Goal: Task Accomplishment & Management: Manage account settings

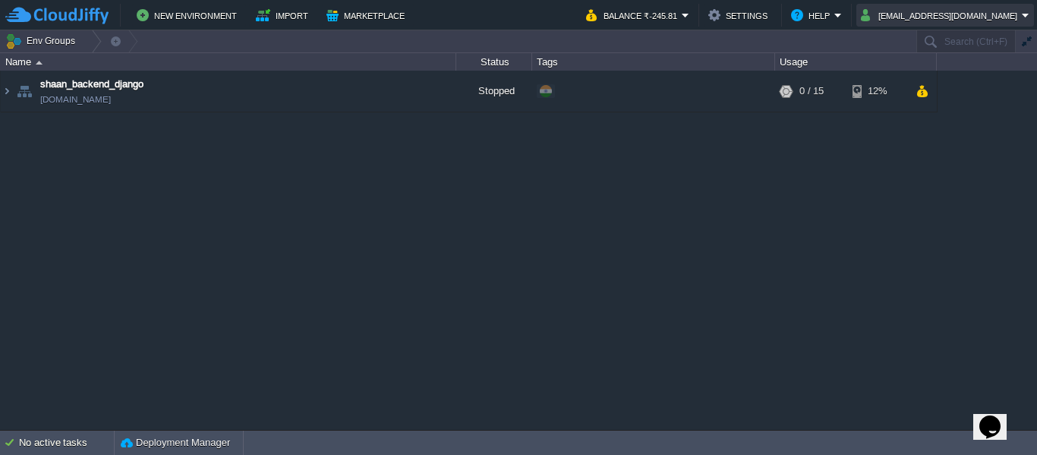
click at [955, 12] on button "[EMAIL_ADDRESS][DOMAIN_NAME]" at bounding box center [941, 15] width 161 height 18
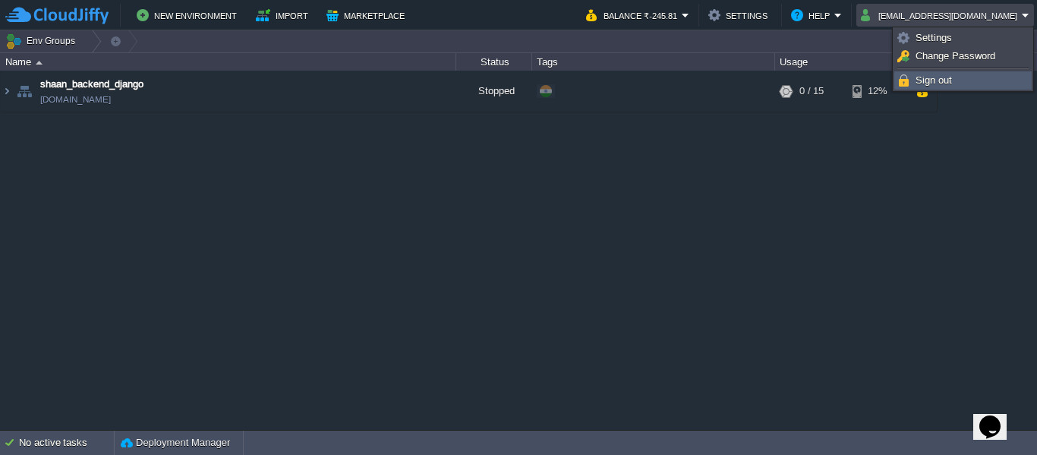
click at [943, 85] on span "Sign out" at bounding box center [934, 79] width 36 height 11
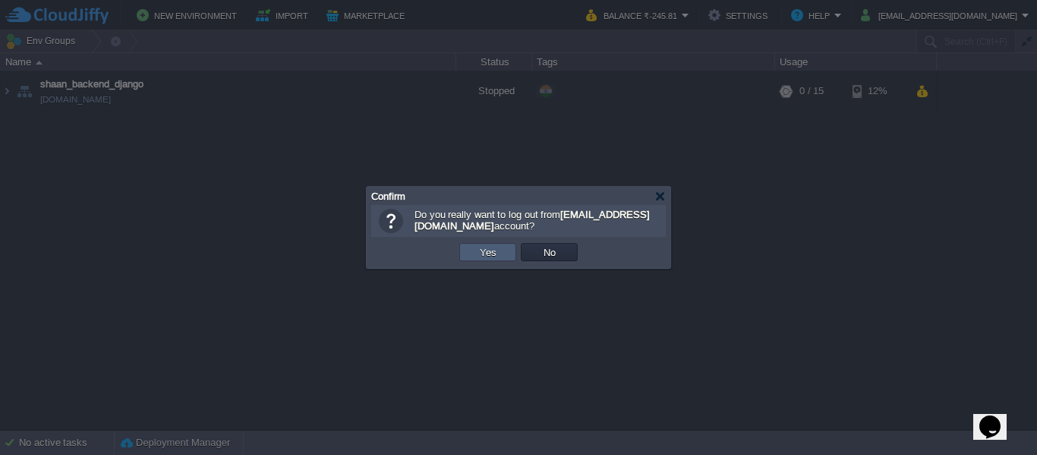
click at [493, 257] on button "Yes" at bounding box center [488, 252] width 26 height 14
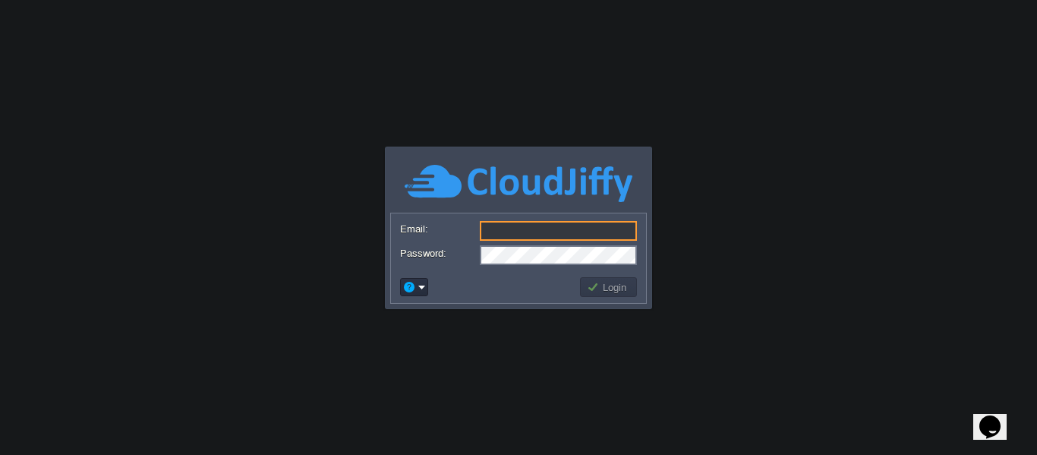
type input "[EMAIL_ADDRESS][DOMAIN_NAME]"
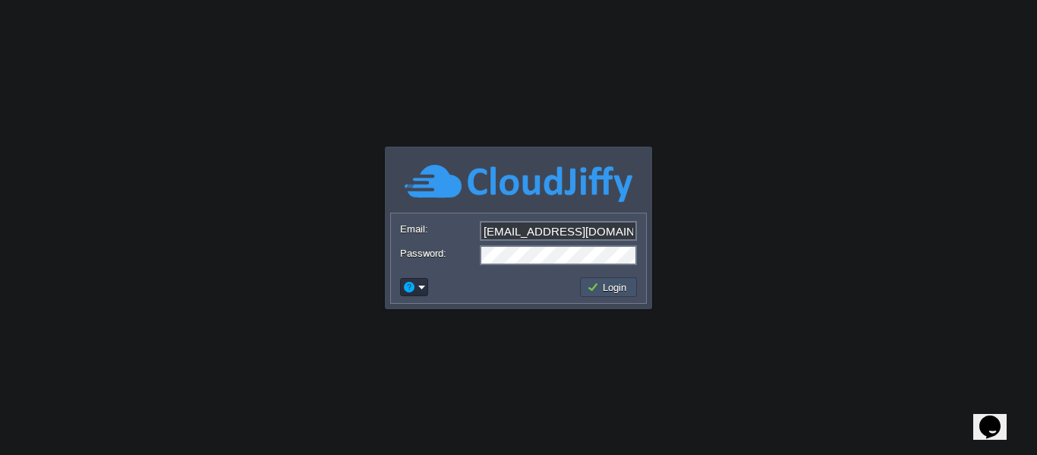
click at [602, 291] on button "Login" at bounding box center [609, 287] width 44 height 14
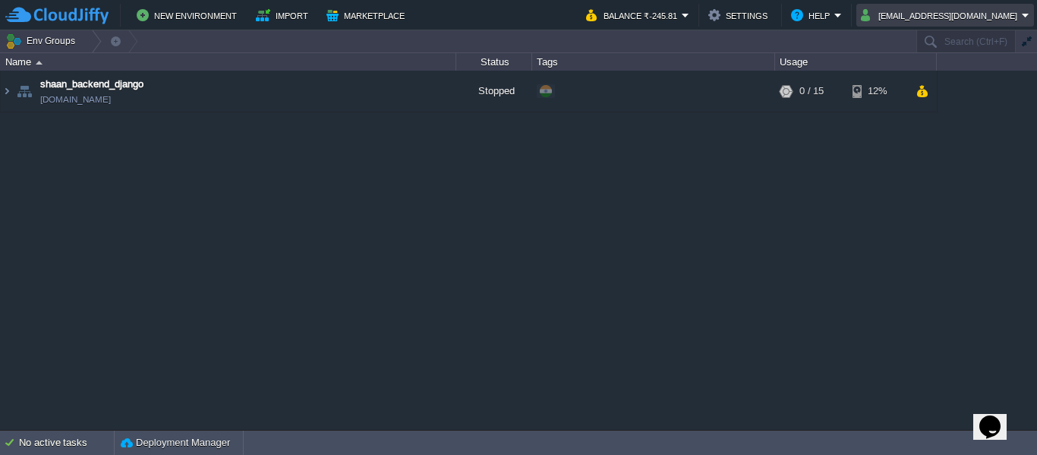
click at [981, 5] on td "[EMAIL_ADDRESS][DOMAIN_NAME]" at bounding box center [945, 15] width 178 height 23
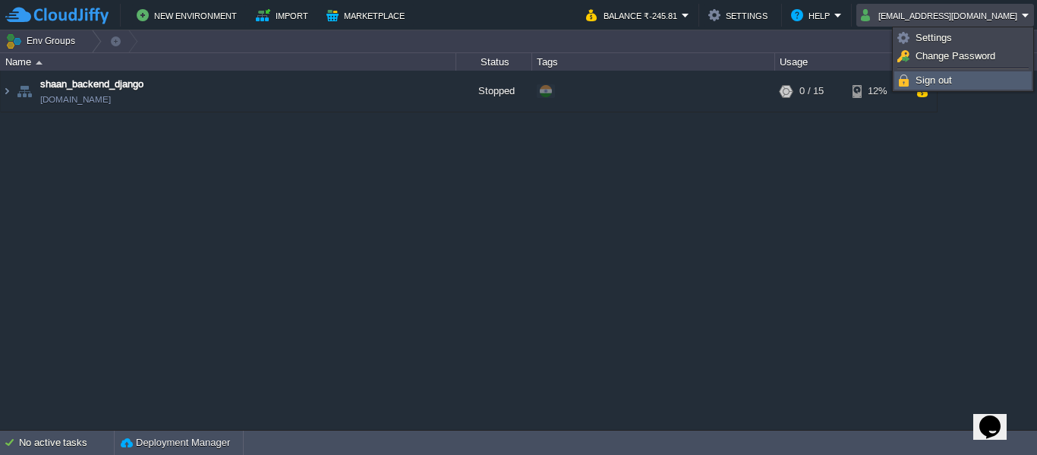
click at [928, 83] on span "Sign out" at bounding box center [934, 79] width 36 height 11
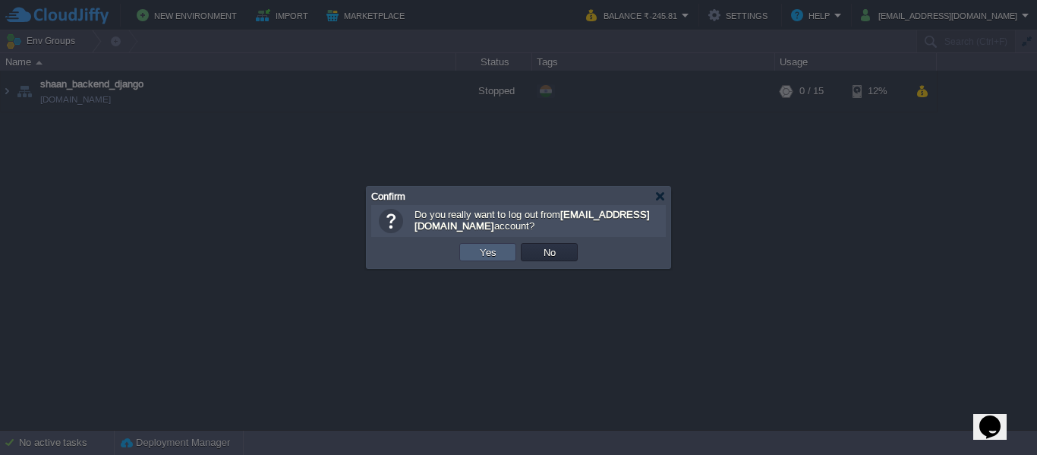
click at [507, 254] on td "Yes" at bounding box center [487, 252] width 57 height 18
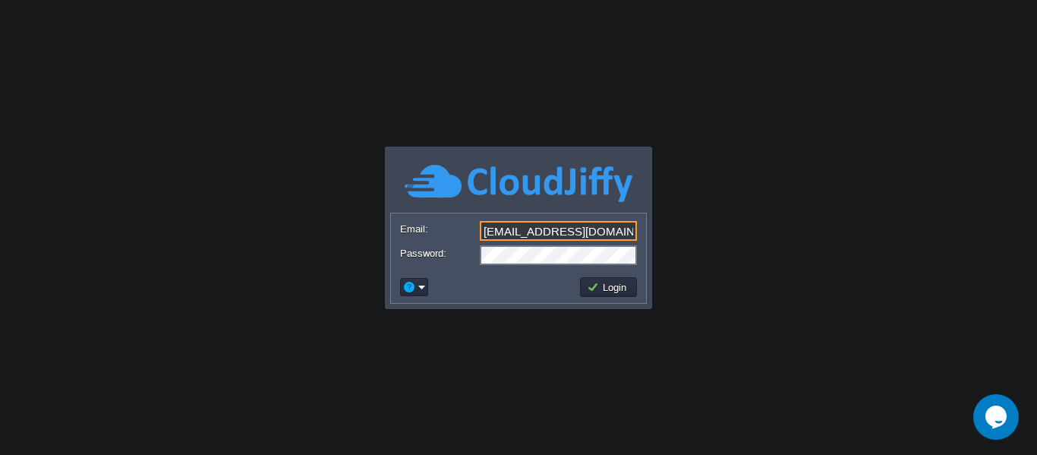
click at [588, 235] on input "[EMAIL_ADDRESS][DOMAIN_NAME]" at bounding box center [558, 231] width 157 height 20
type input "[EMAIL_ADDRESS][DOMAIN_NAME]"
click at [618, 283] on button "Login" at bounding box center [609, 287] width 44 height 14
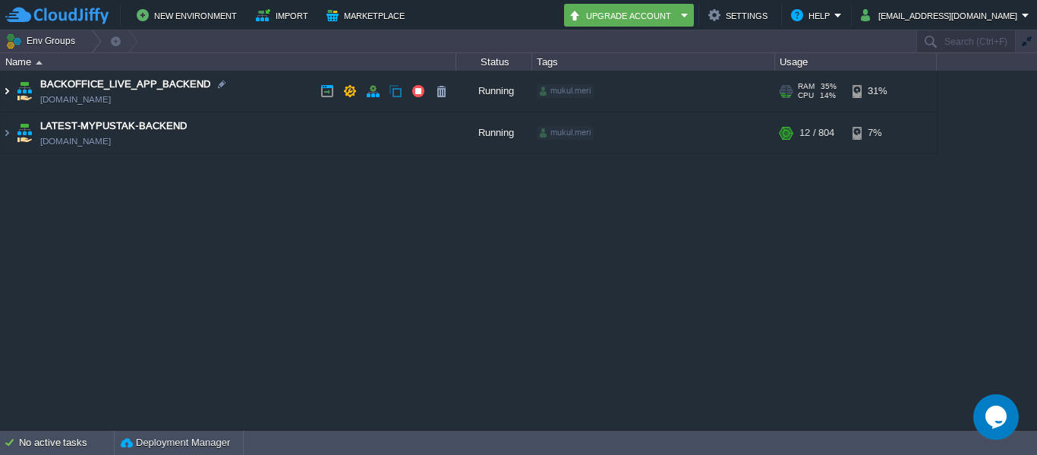
click at [9, 101] on img at bounding box center [7, 91] width 12 height 41
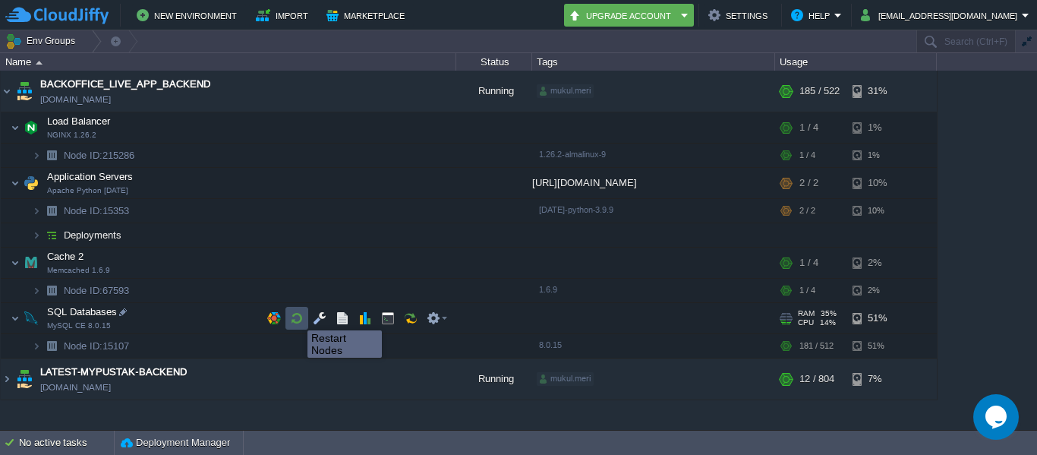
click at [296, 317] on button "button" at bounding box center [297, 318] width 14 height 14
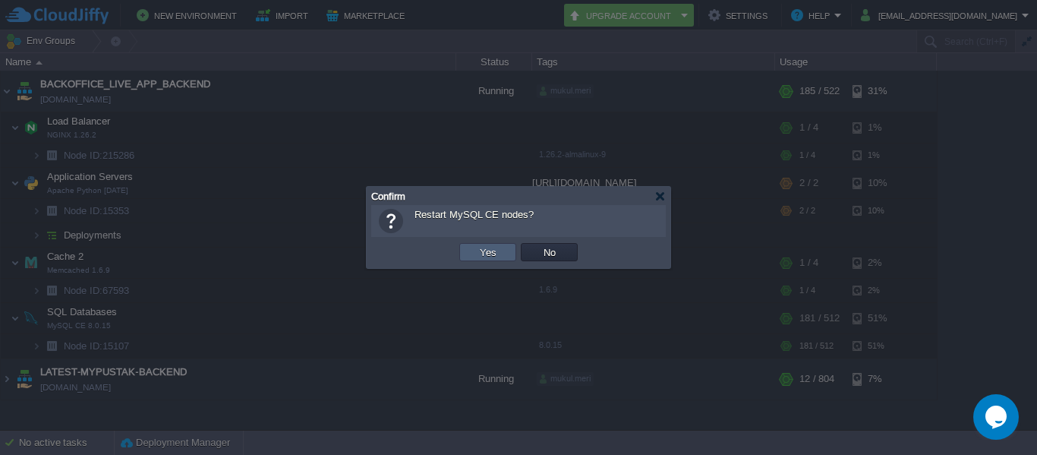
click at [496, 260] on td "Yes" at bounding box center [487, 252] width 57 height 18
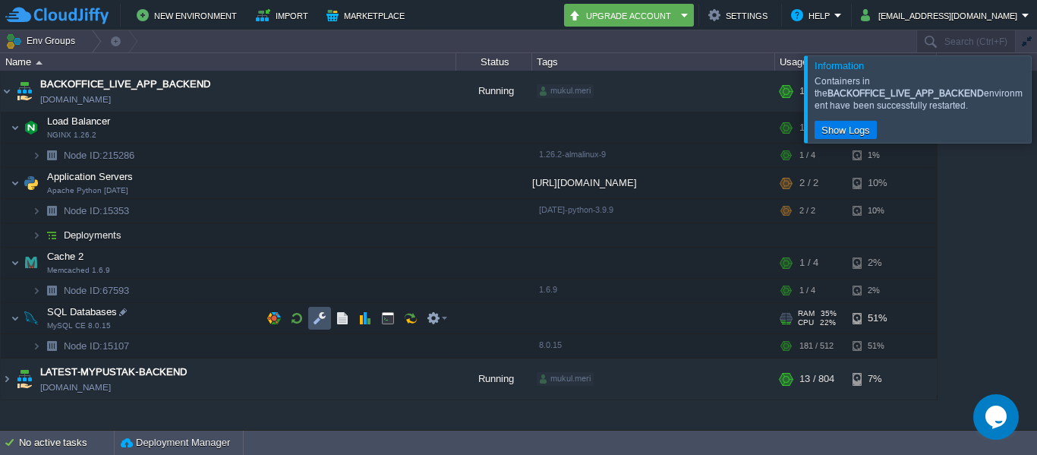
click at [314, 315] on button "button" at bounding box center [320, 318] width 14 height 14
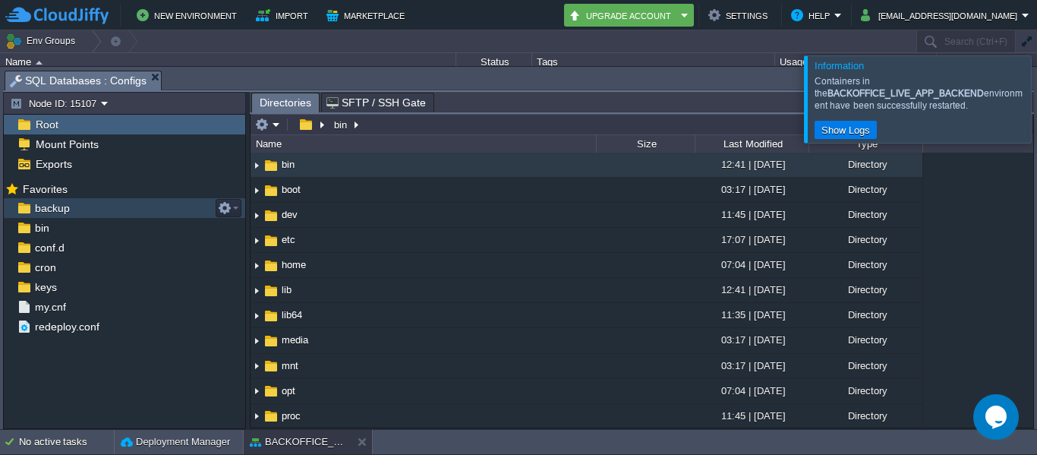
click at [45, 210] on span "backup" at bounding box center [52, 208] width 40 height 14
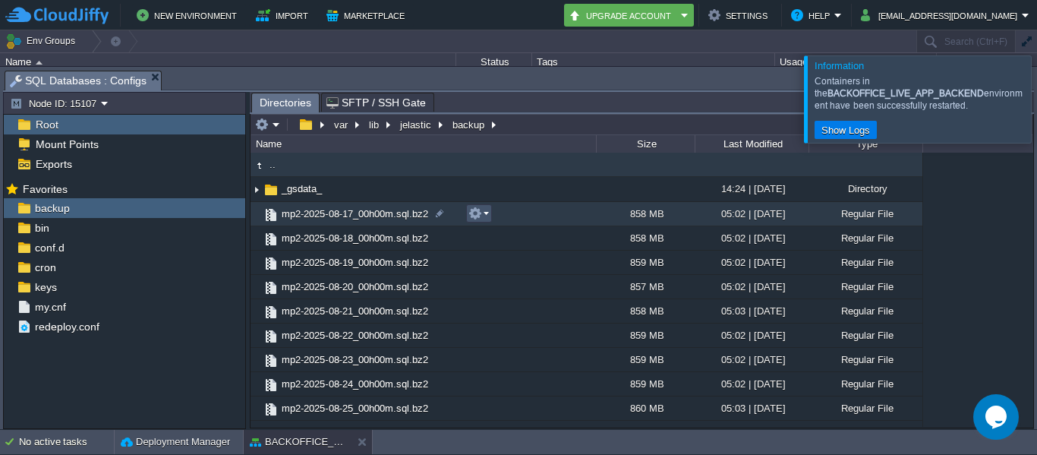
click at [481, 213] on button "button" at bounding box center [475, 213] width 14 height 14
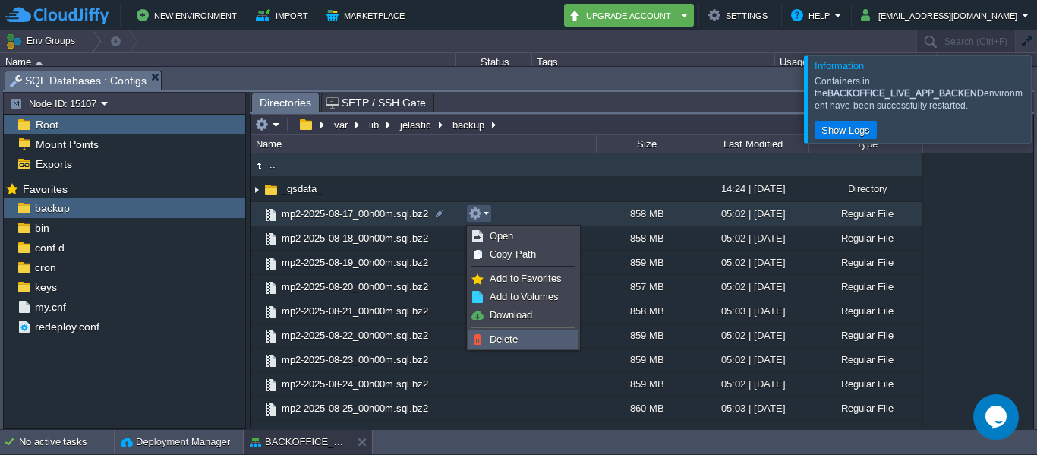
click at [506, 344] on span "Delete" at bounding box center [504, 338] width 28 height 11
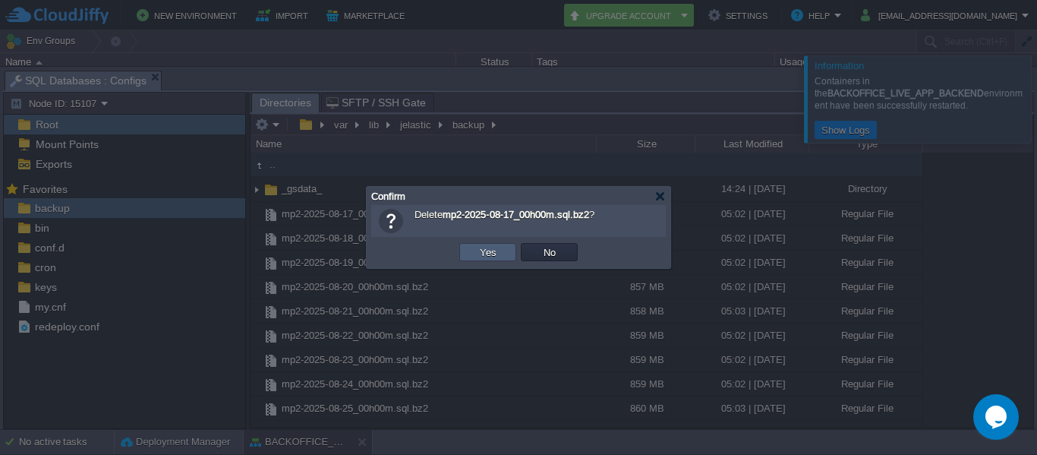
click at [492, 260] on td "Yes" at bounding box center [487, 252] width 57 height 18
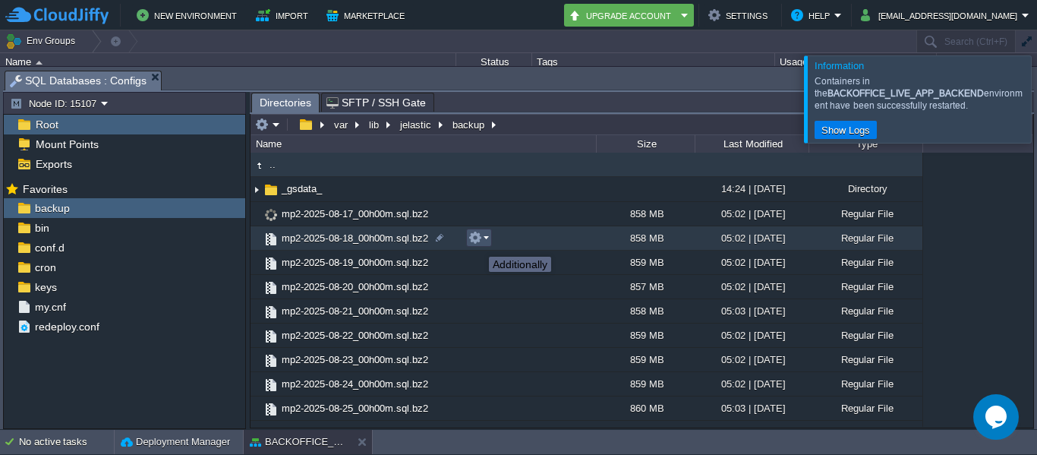
click at [478, 243] on button "button" at bounding box center [475, 238] width 14 height 14
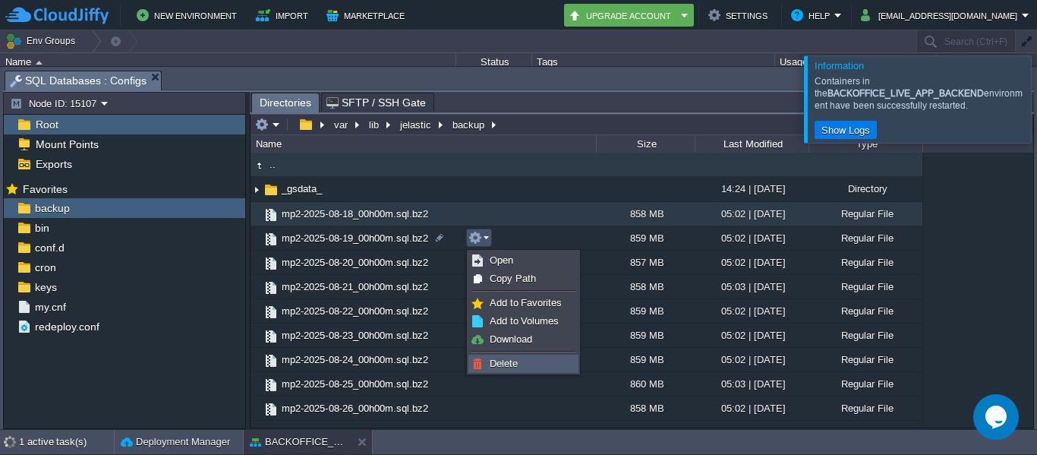
click at [496, 370] on link "Delete" at bounding box center [523, 363] width 109 height 17
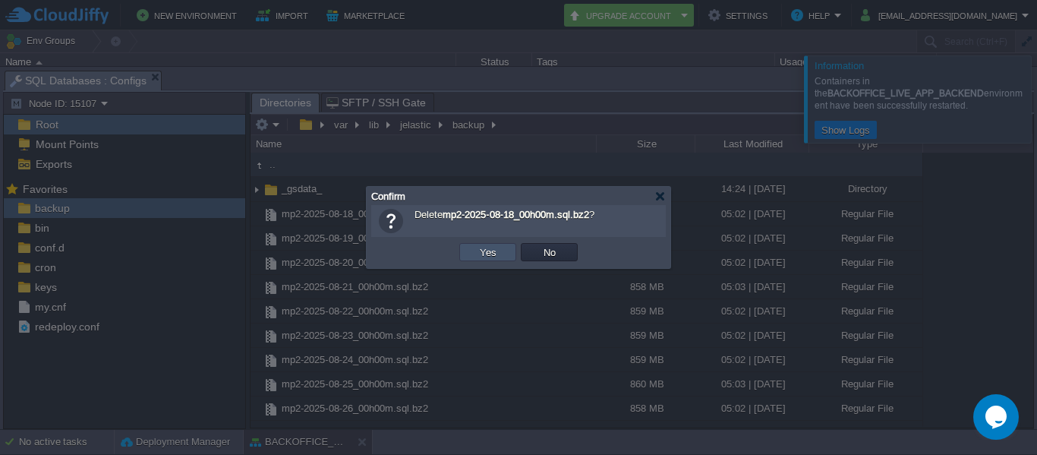
click at [496, 249] on button "Yes" at bounding box center [488, 252] width 26 height 14
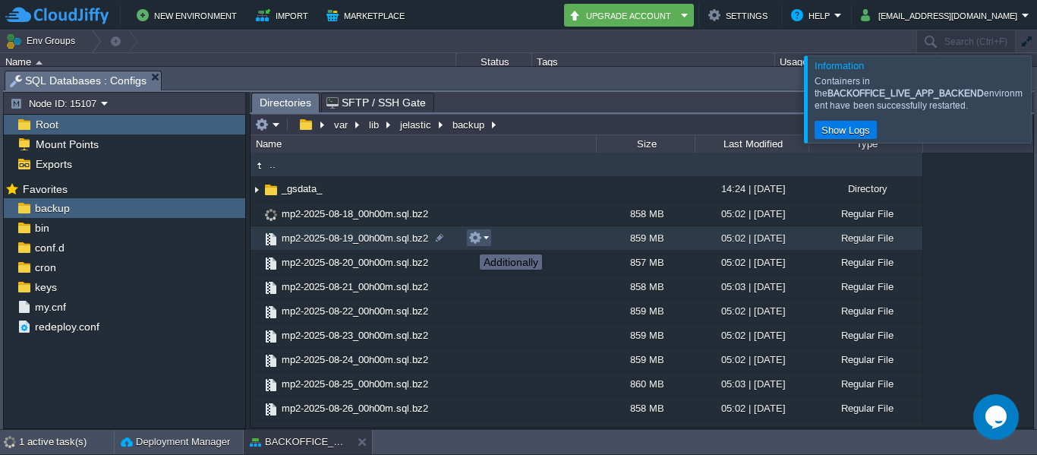
click at [468, 241] on button "button" at bounding box center [475, 238] width 14 height 14
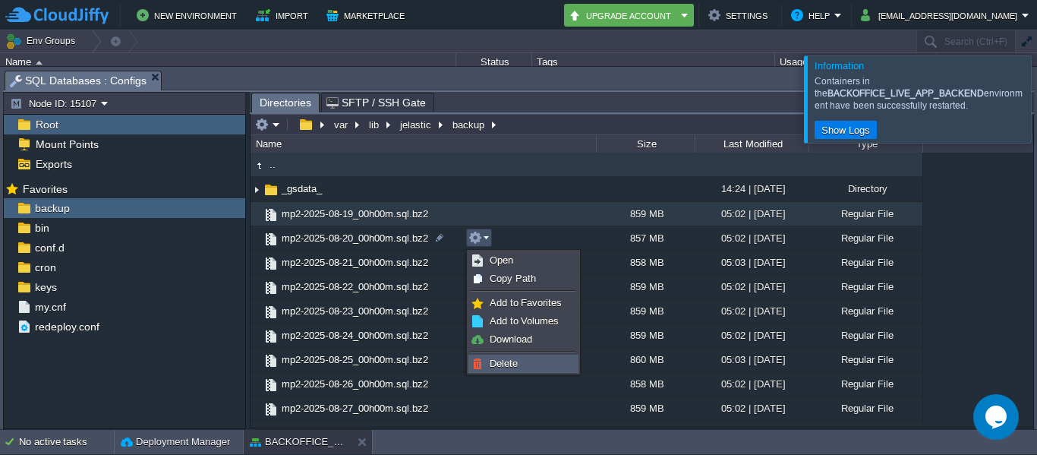
click at [478, 358] on img at bounding box center [477, 364] width 12 height 12
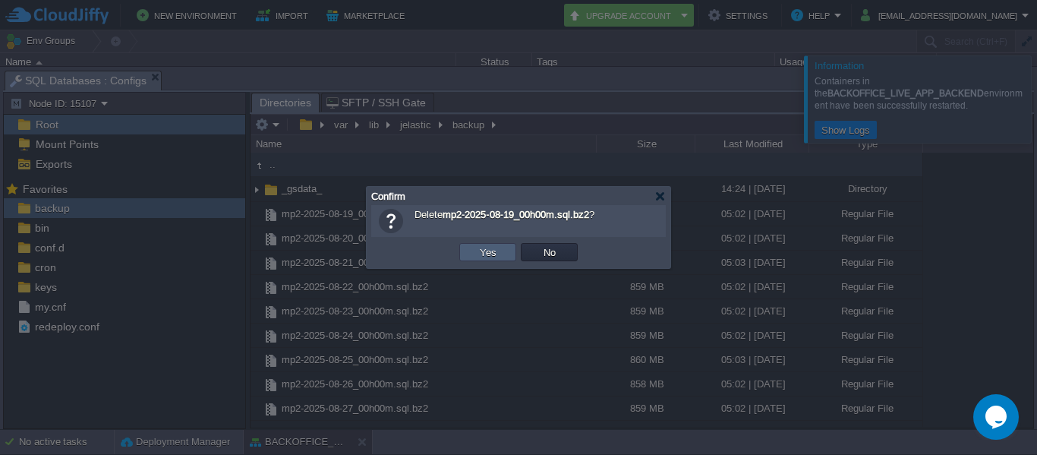
click at [493, 245] on td "Yes" at bounding box center [487, 252] width 57 height 18
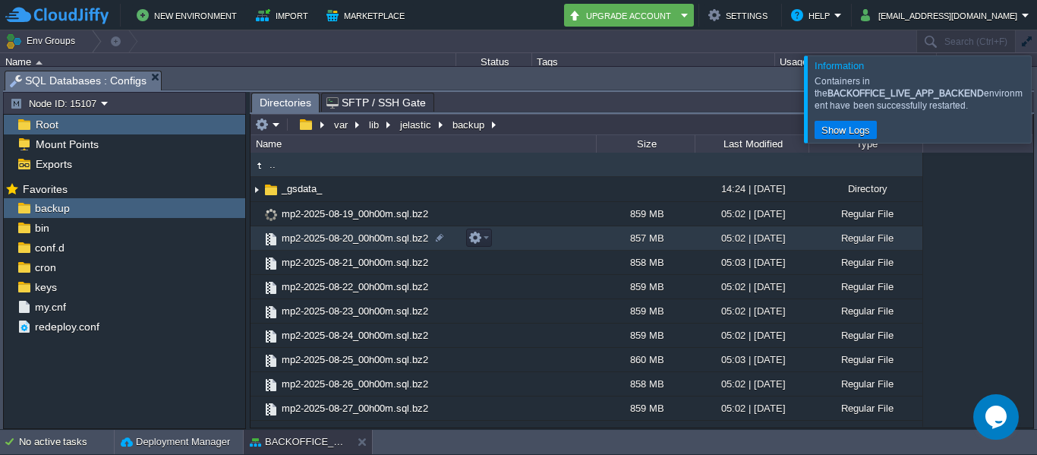
click at [493, 245] on td "mp2-2025-08-20_00h00m.sql.bz2" at bounding box center [423, 238] width 345 height 24
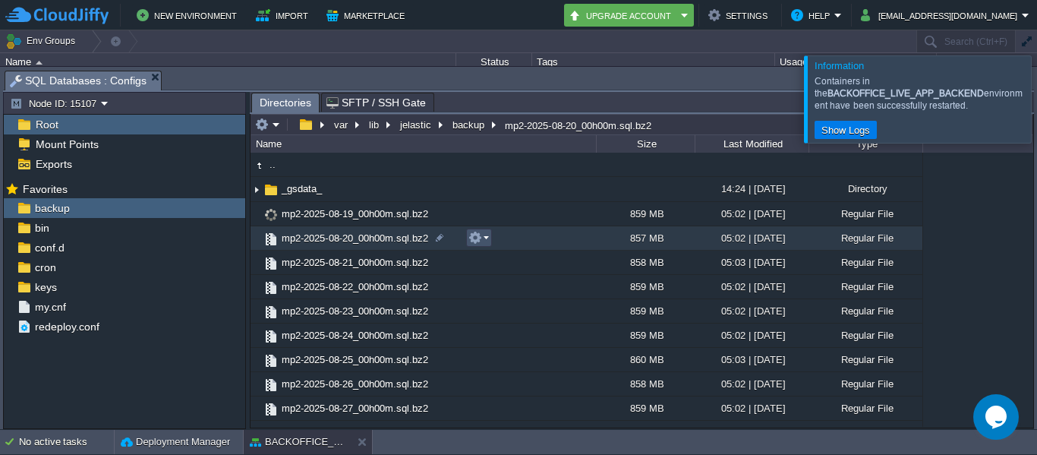
click at [481, 241] on button "button" at bounding box center [475, 238] width 14 height 14
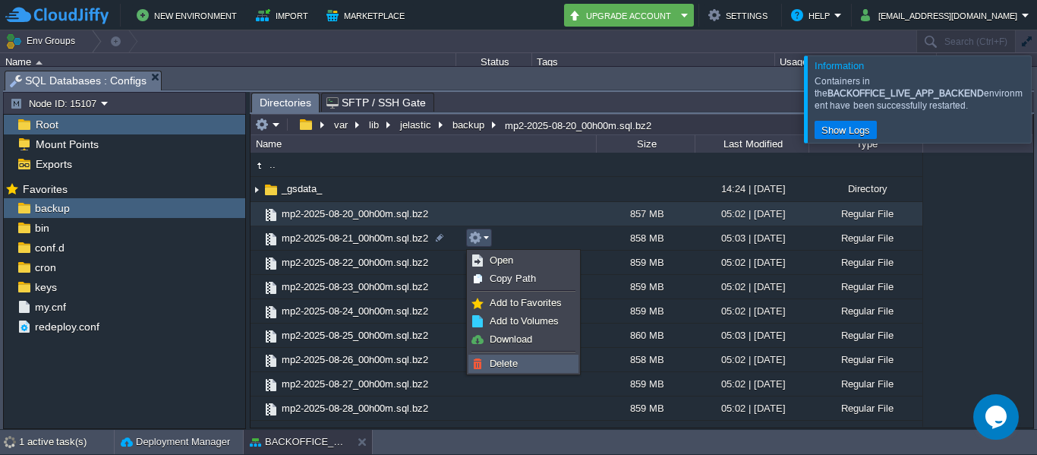
click at [489, 365] on link "Delete" at bounding box center [523, 363] width 109 height 17
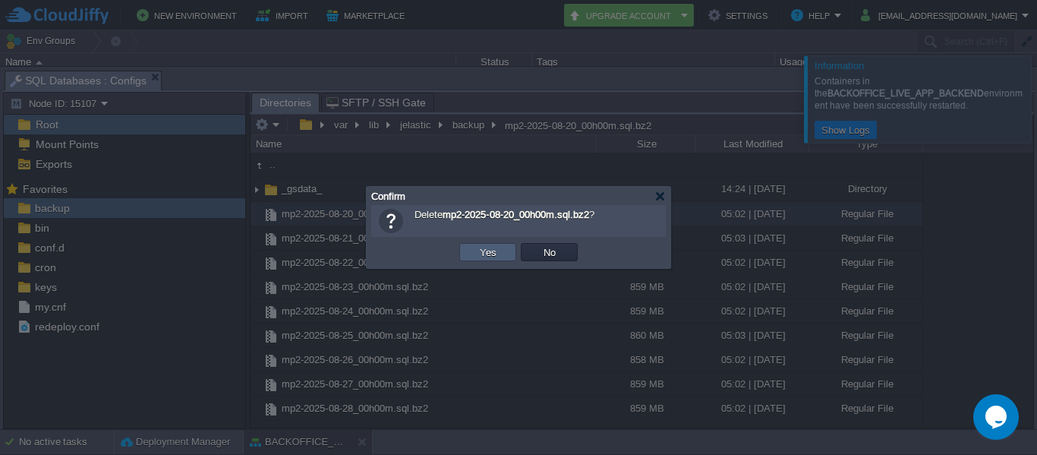
click at [478, 260] on td "Yes" at bounding box center [487, 252] width 57 height 18
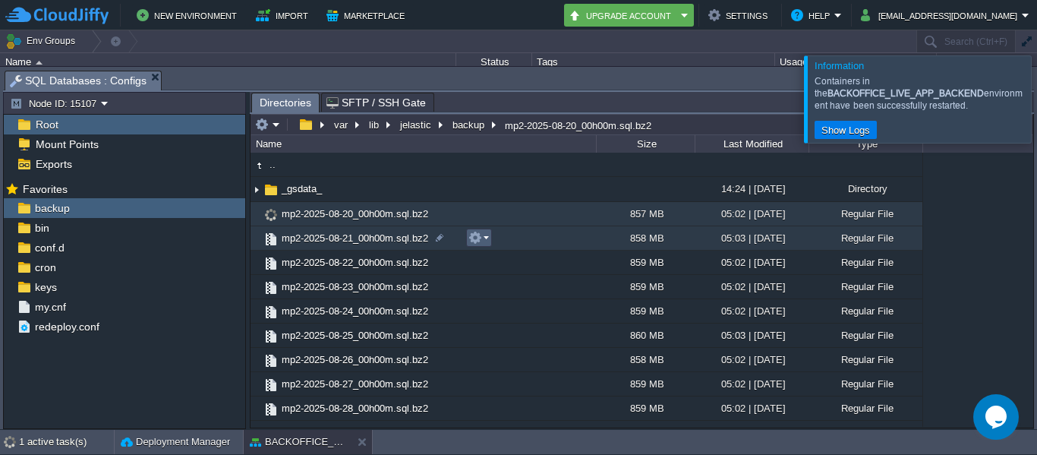
click at [487, 235] on em at bounding box center [478, 238] width 20 height 14
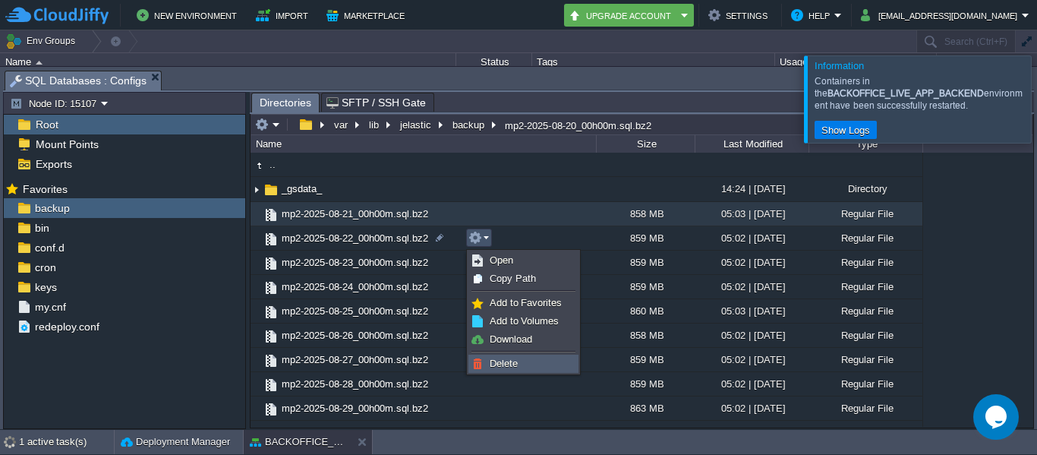
click at [490, 356] on link "Delete" at bounding box center [523, 363] width 109 height 17
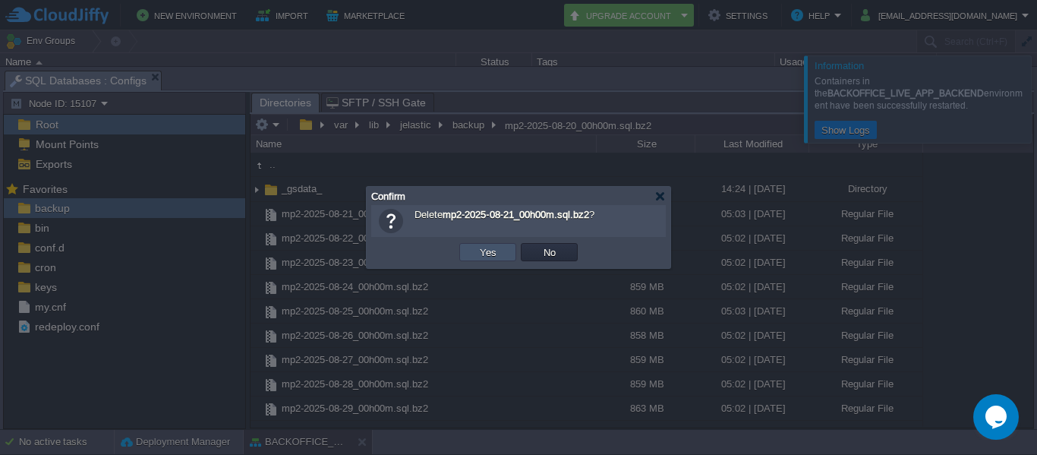
click at [487, 254] on button "Yes" at bounding box center [488, 252] width 26 height 14
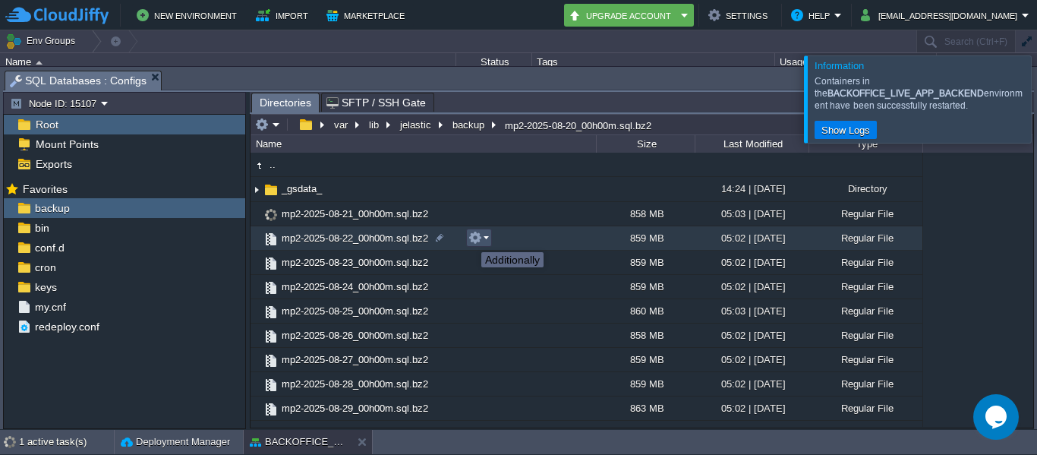
click at [470, 238] on button "button" at bounding box center [475, 238] width 14 height 14
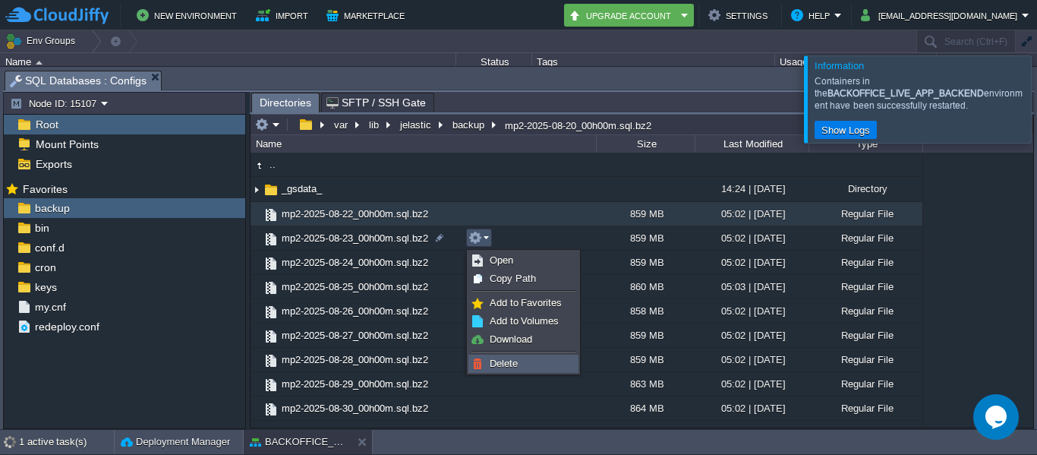
click at [501, 358] on span "Delete" at bounding box center [504, 363] width 28 height 11
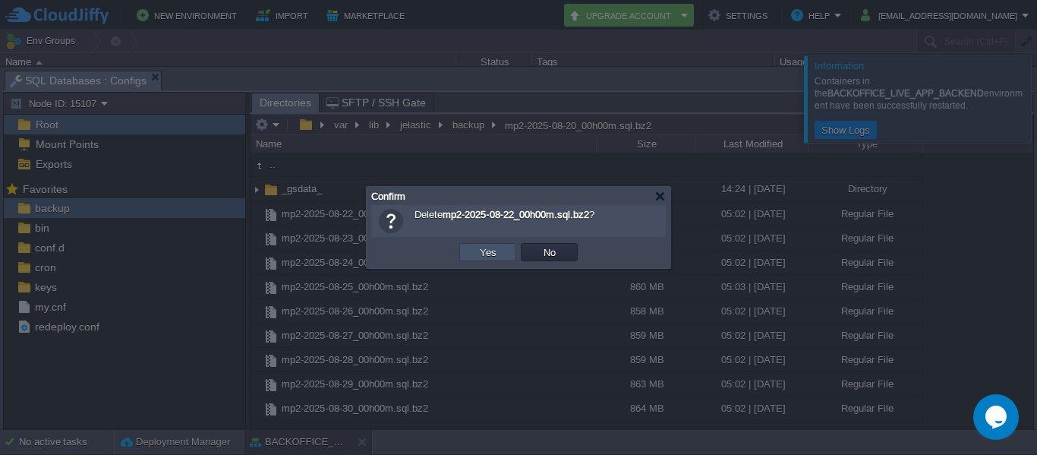
click at [493, 248] on button "Yes" at bounding box center [488, 252] width 26 height 14
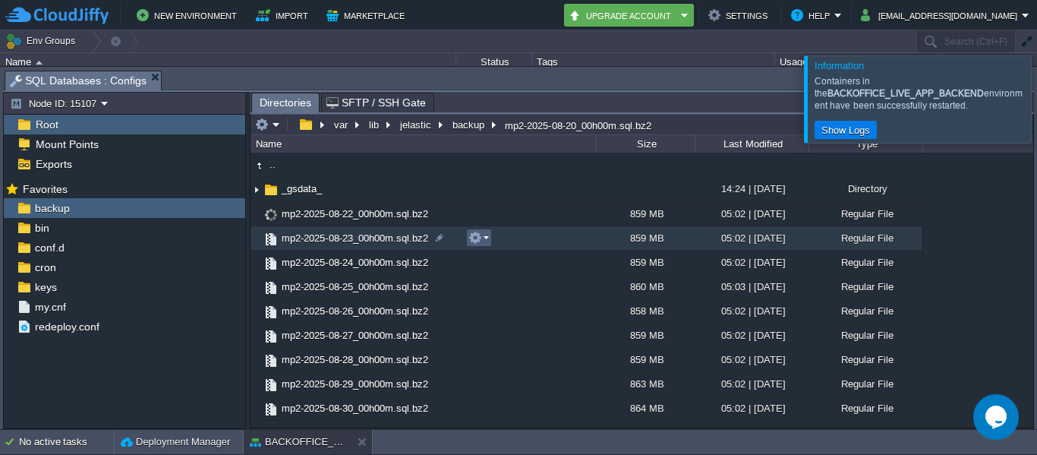
click at [468, 247] on td at bounding box center [479, 238] width 26 height 18
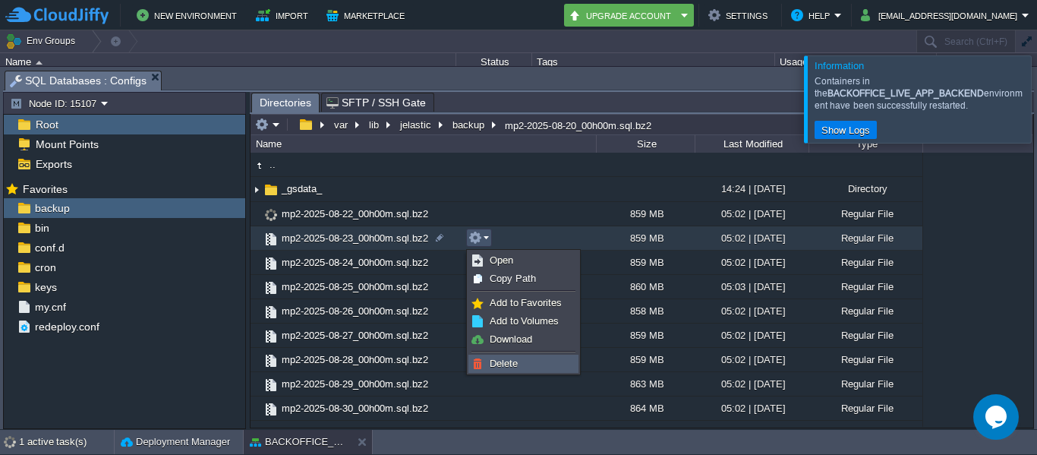
click at [494, 362] on span "Delete" at bounding box center [504, 363] width 28 height 11
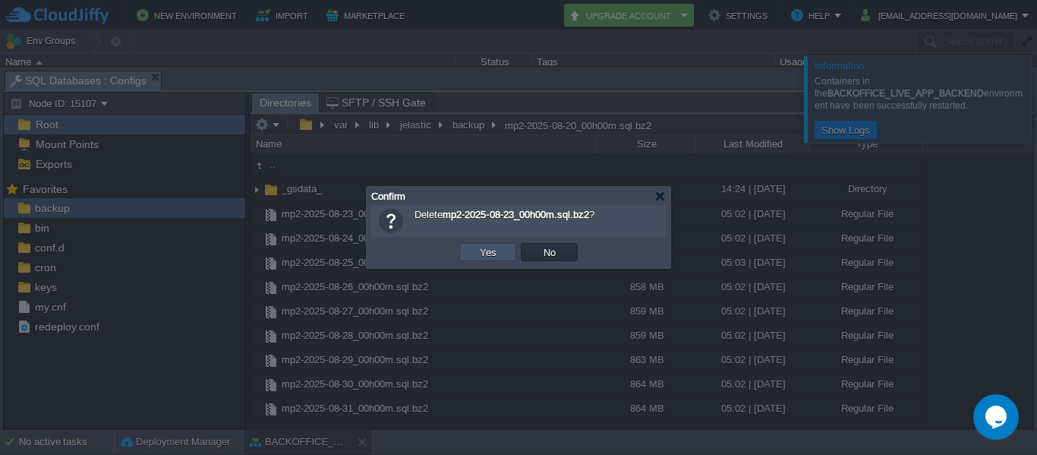
click at [484, 258] on button "Yes" at bounding box center [488, 252] width 26 height 14
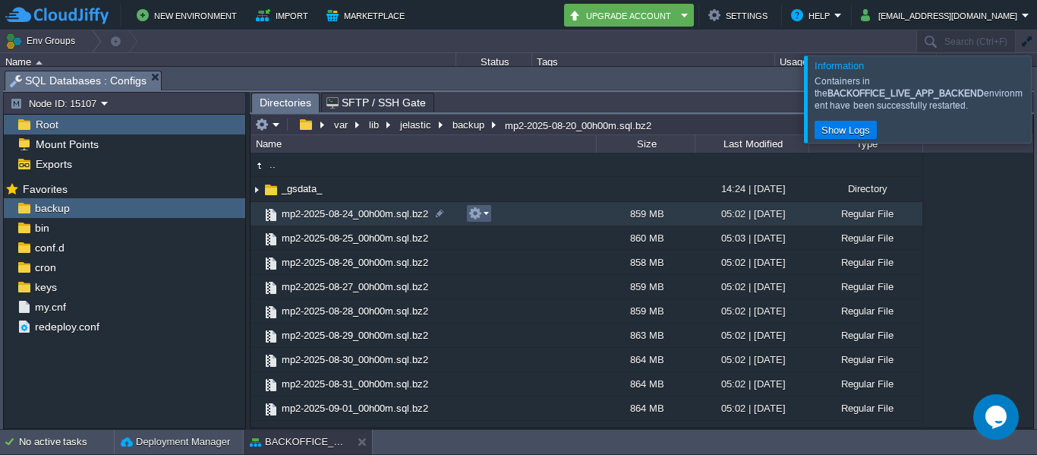
click at [488, 222] on td at bounding box center [479, 213] width 26 height 18
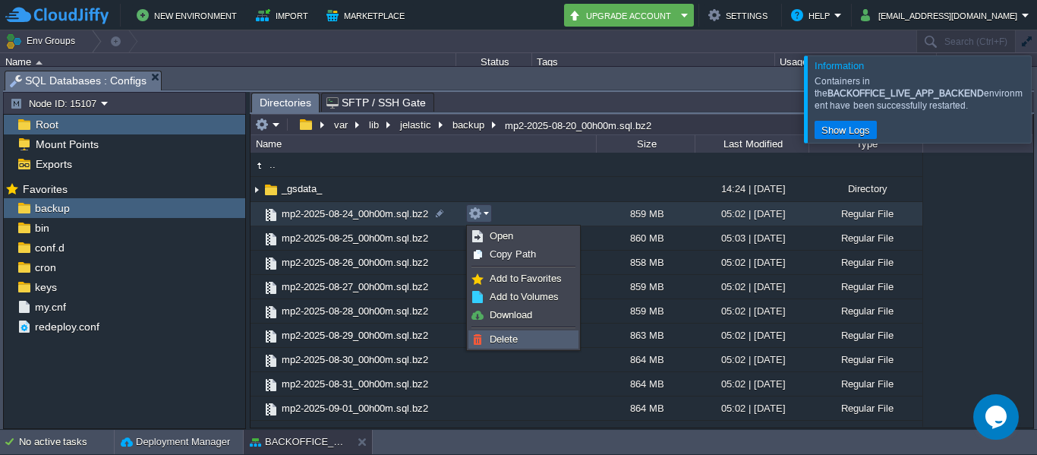
click at [506, 340] on span "Delete" at bounding box center [504, 338] width 28 height 11
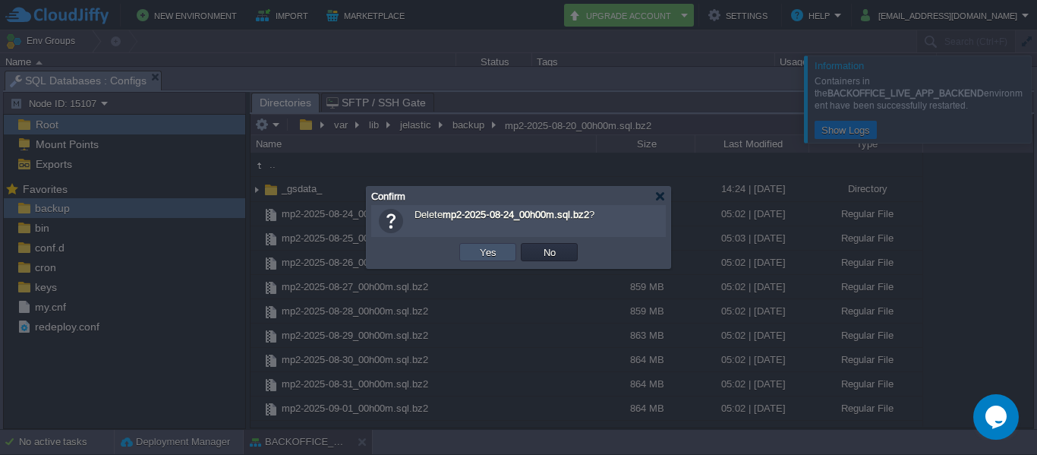
click at [483, 258] on button "Yes" at bounding box center [488, 252] width 26 height 14
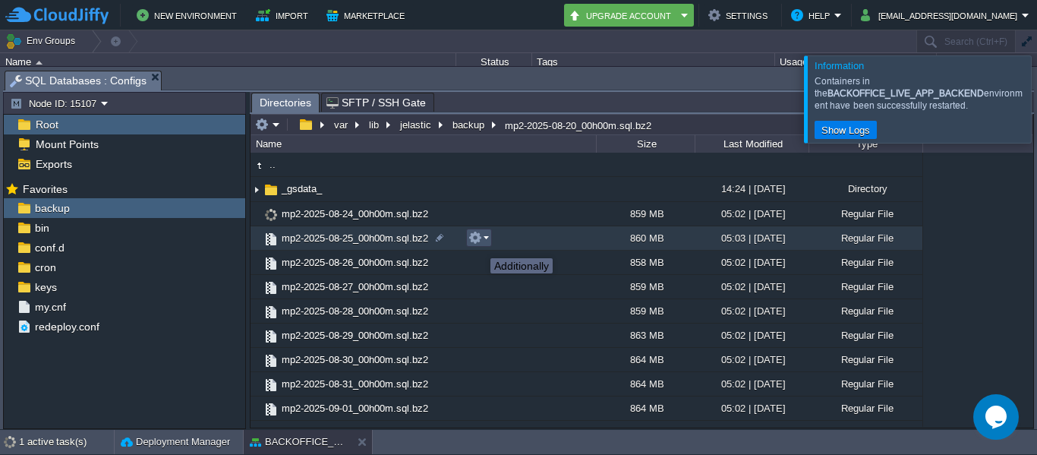
click at [479, 244] on button "button" at bounding box center [475, 238] width 14 height 14
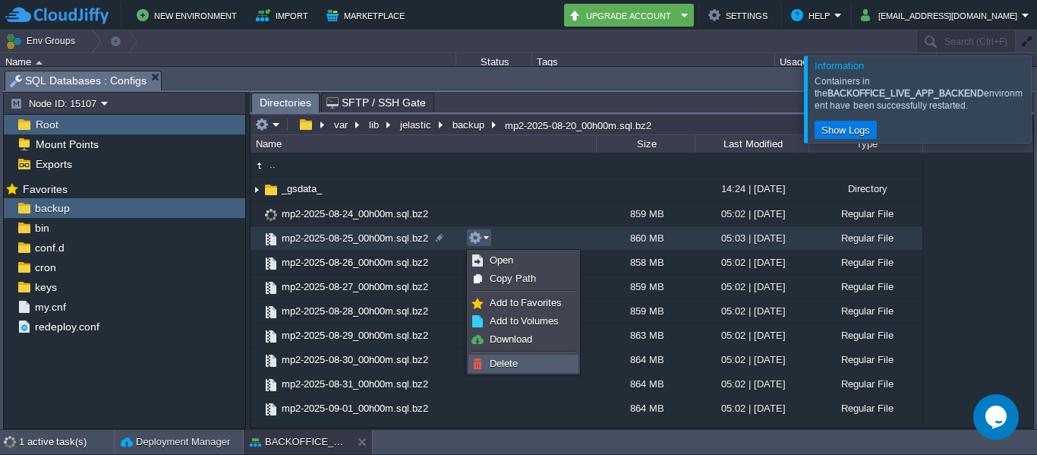
click at [494, 358] on span "Delete" at bounding box center [504, 363] width 28 height 11
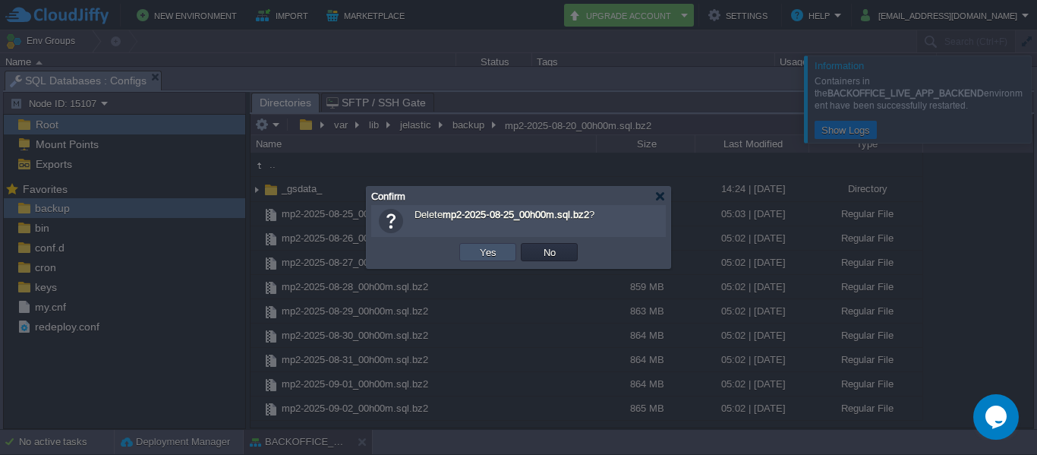
click at [490, 251] on button "Yes" at bounding box center [488, 252] width 26 height 14
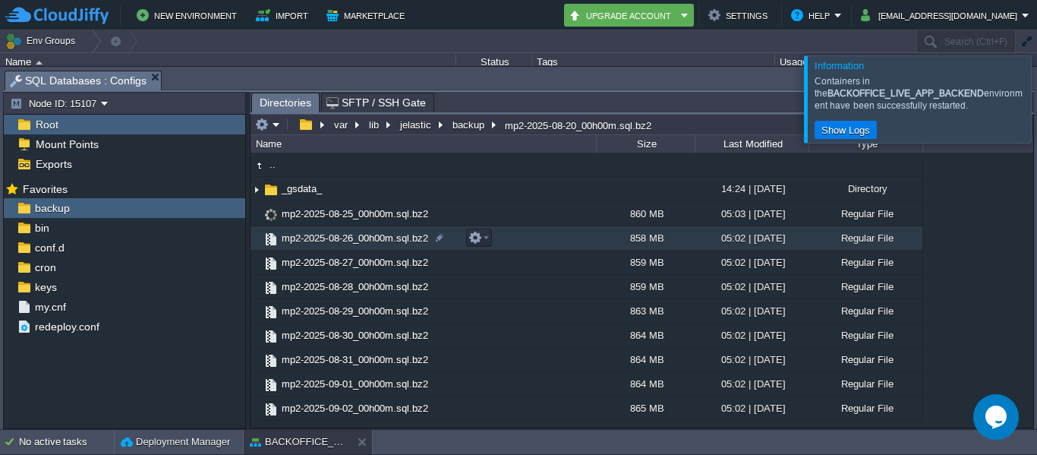
click at [490, 251] on td "mp2-2025-08-26_00h00m.sql.bz2" at bounding box center [423, 238] width 345 height 24
click at [479, 238] on button "button" at bounding box center [475, 238] width 14 height 14
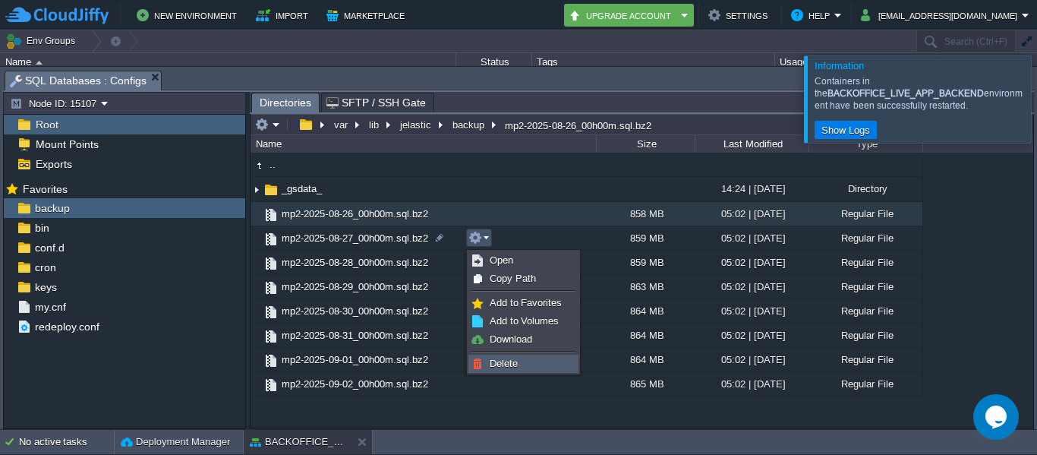
click at [500, 364] on span "Delete" at bounding box center [504, 363] width 28 height 11
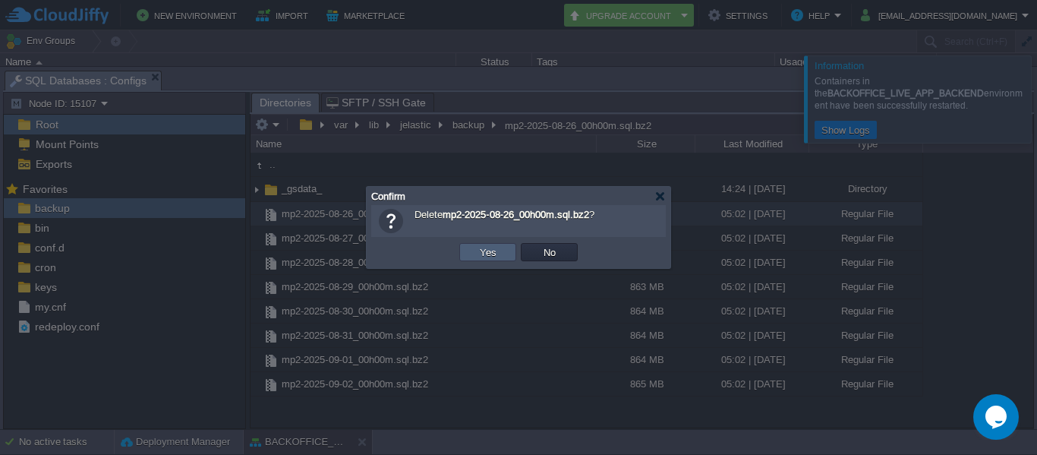
click at [488, 260] on td "Yes" at bounding box center [487, 252] width 57 height 18
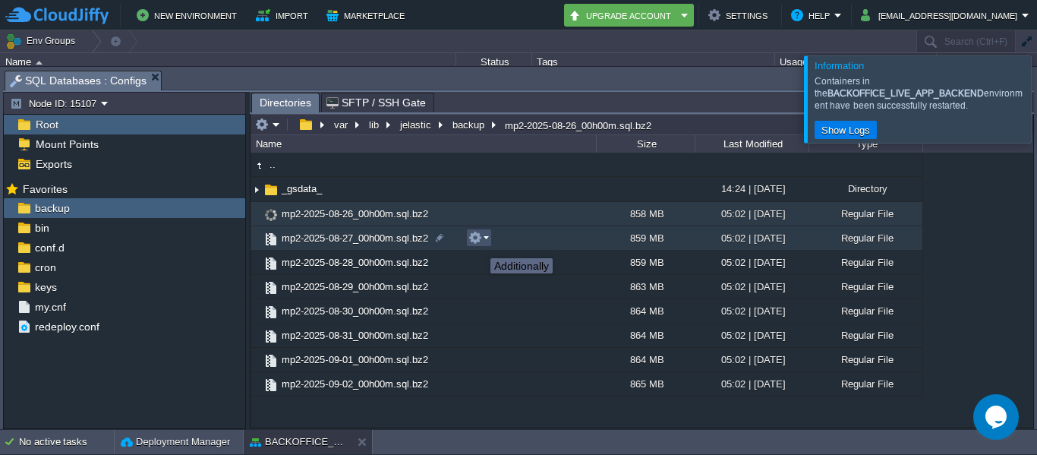
click at [479, 244] on button "button" at bounding box center [475, 238] width 14 height 14
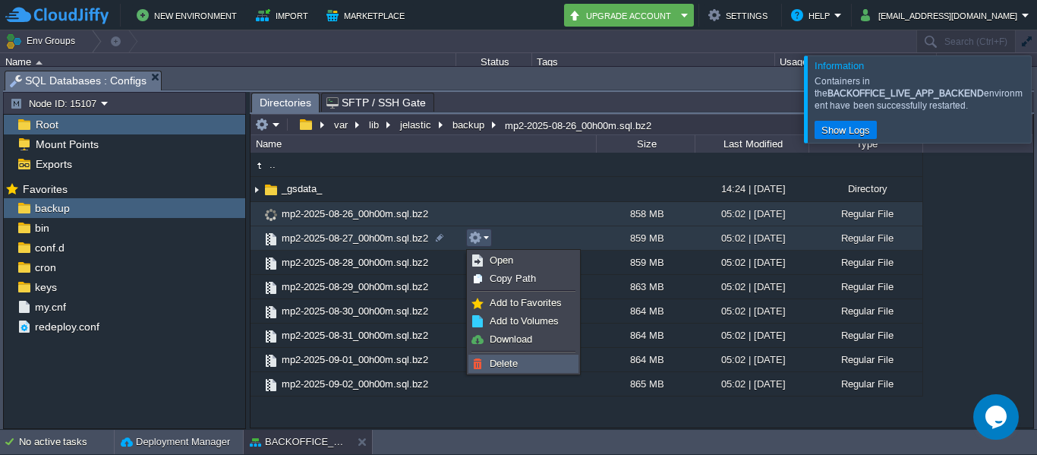
click at [504, 357] on link "Delete" at bounding box center [523, 363] width 109 height 17
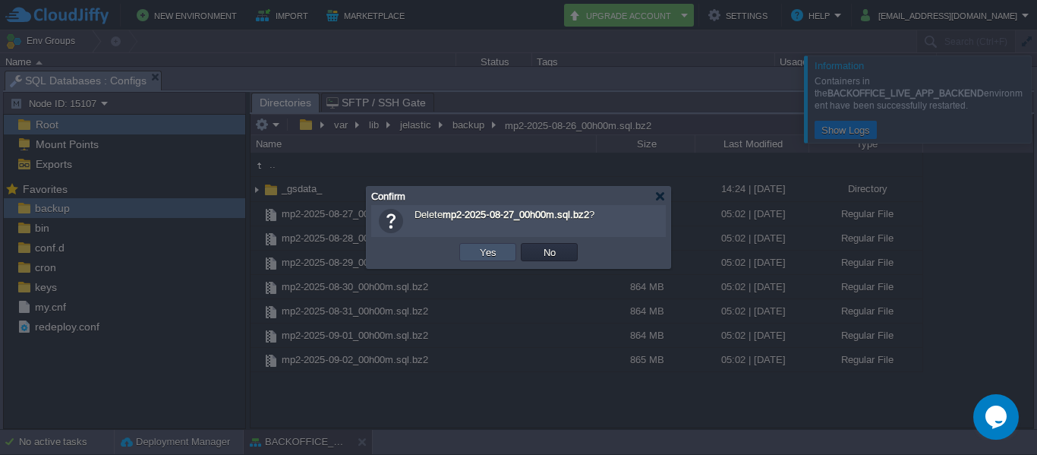
click at [491, 251] on button "Yes" at bounding box center [488, 252] width 26 height 14
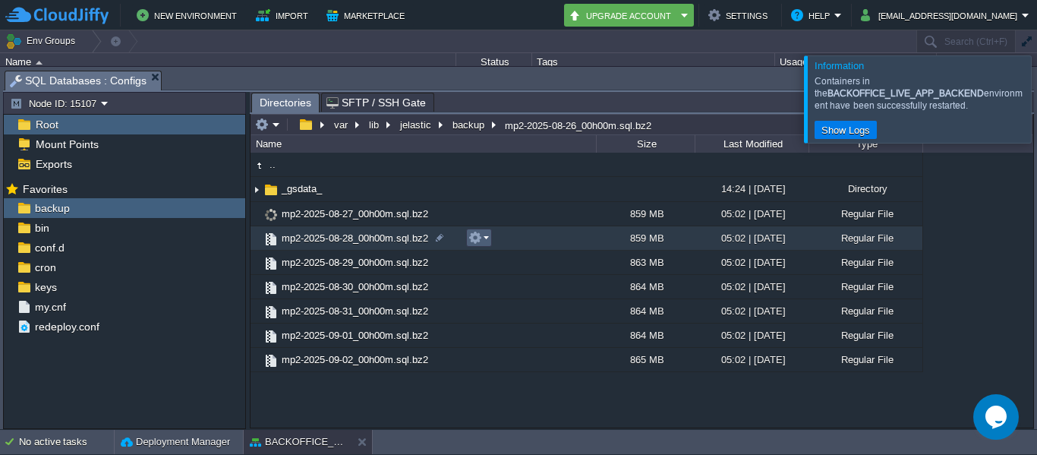
click at [482, 235] on em at bounding box center [478, 238] width 20 height 14
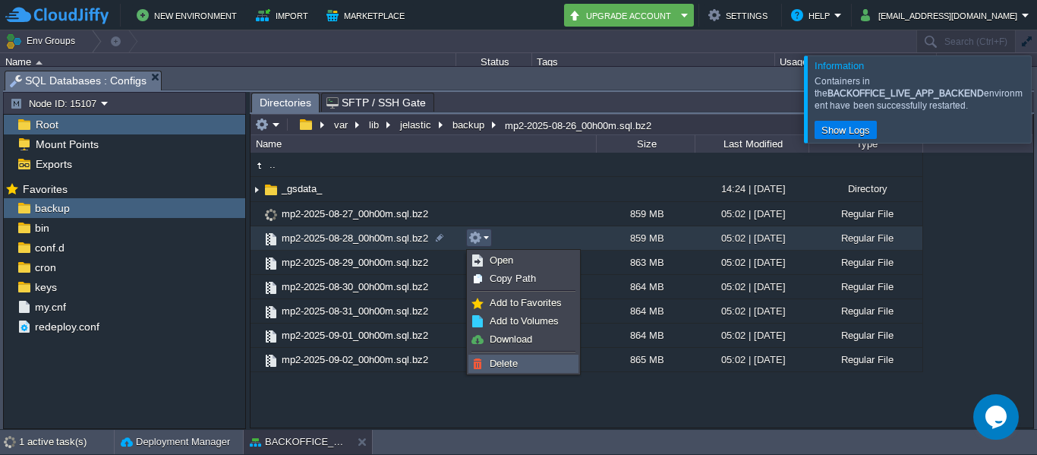
click at [495, 361] on span "Delete" at bounding box center [504, 363] width 28 height 11
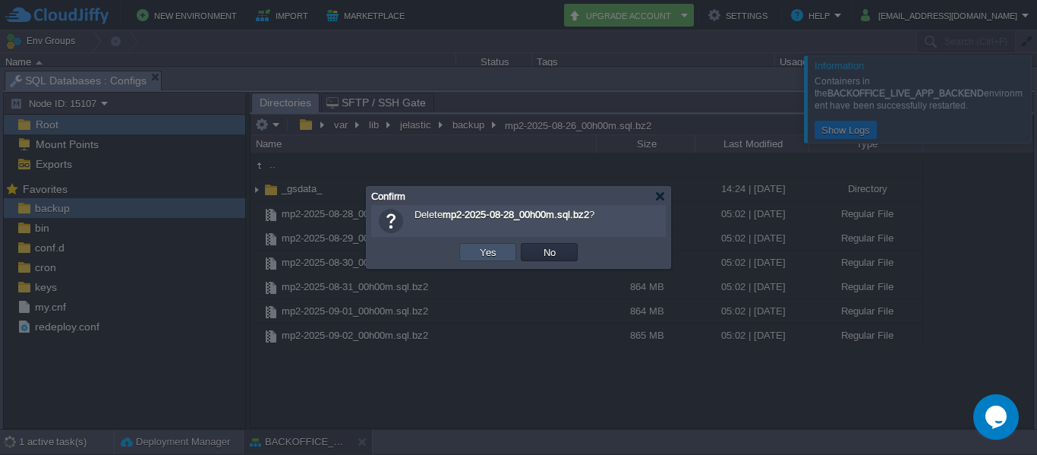
click at [482, 247] on button "Yes" at bounding box center [488, 252] width 26 height 14
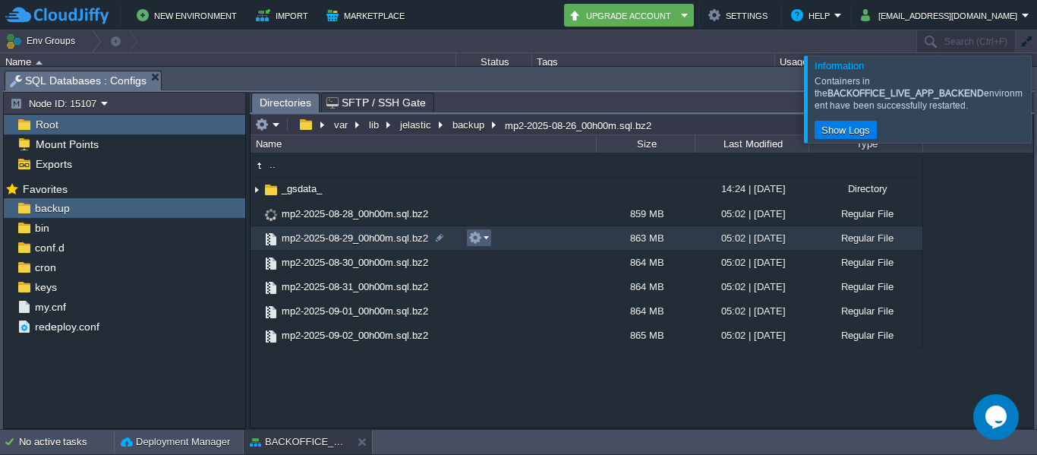
click at [482, 247] on td at bounding box center [479, 238] width 26 height 18
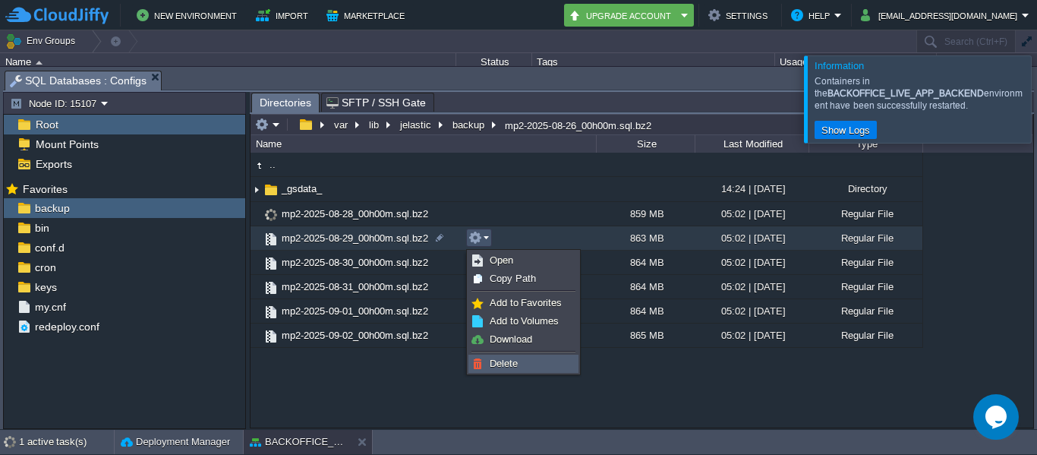
click at [500, 362] on span "Delete" at bounding box center [504, 363] width 28 height 11
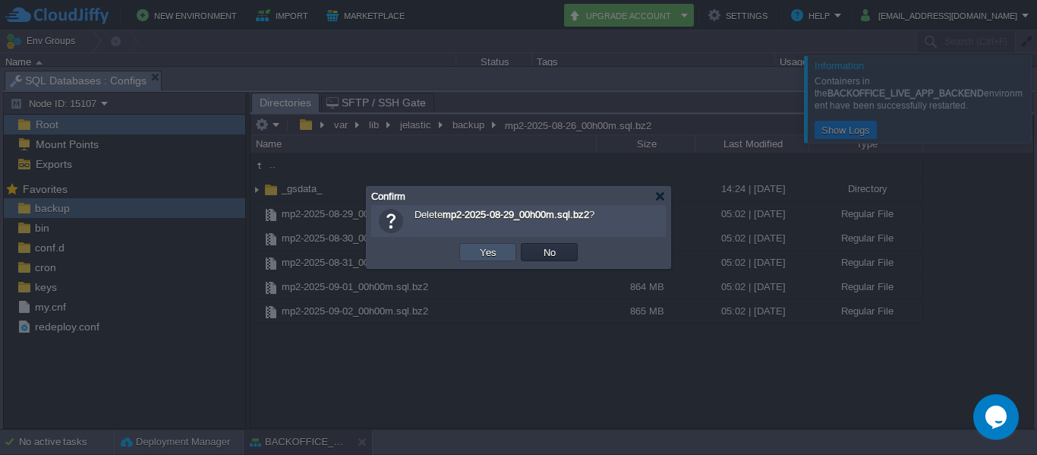
click at [481, 254] on button "Yes" at bounding box center [488, 252] width 26 height 14
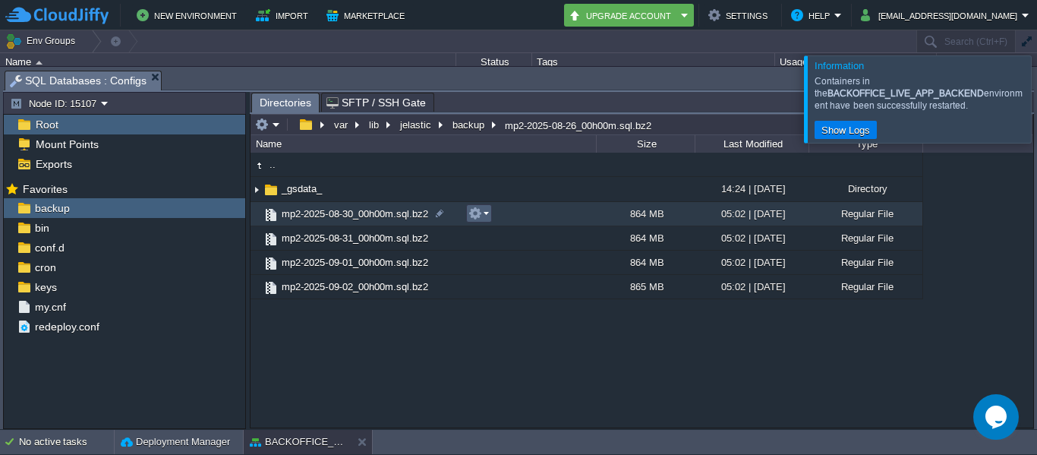
click at [487, 213] on em at bounding box center [478, 213] width 20 height 14
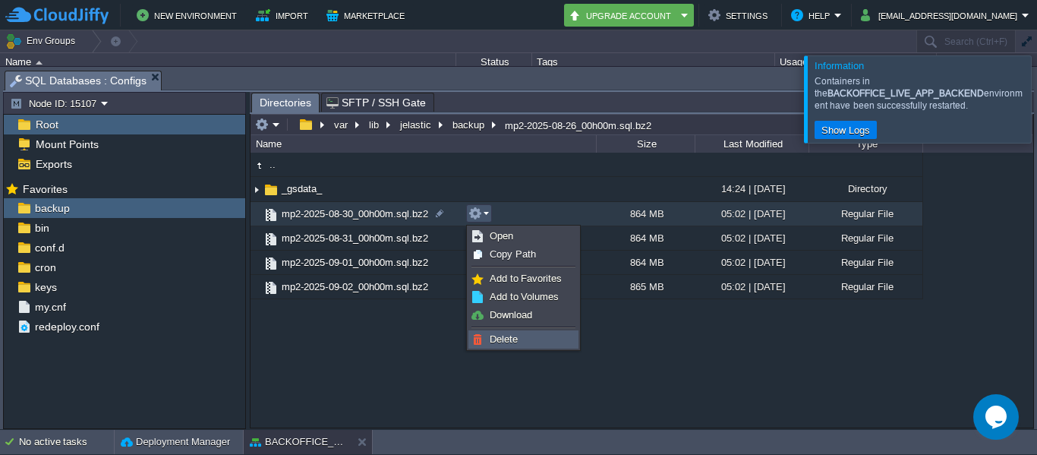
click at [491, 340] on span "Delete" at bounding box center [504, 338] width 28 height 11
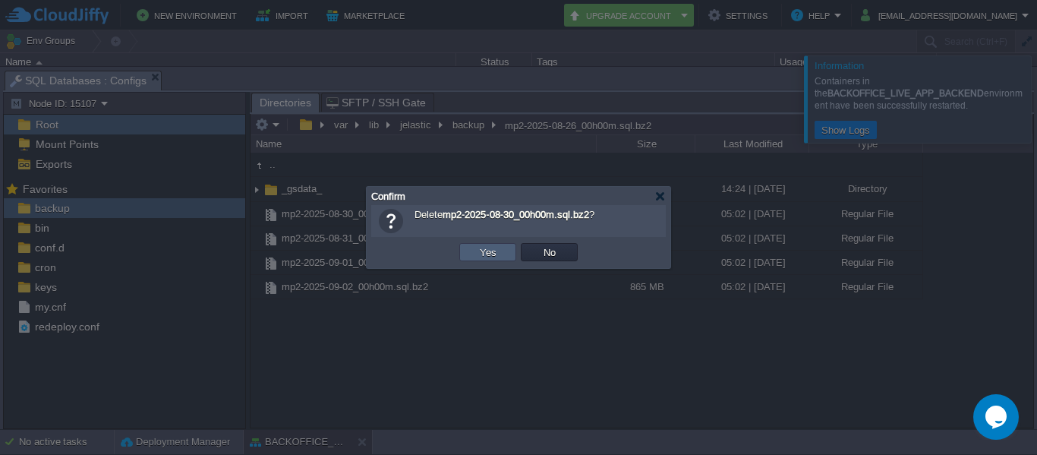
click at [500, 245] on td "Yes" at bounding box center [487, 252] width 57 height 18
